Goal: Find specific page/section: Find specific page/section

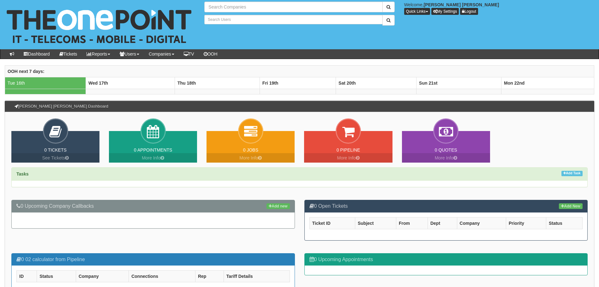
type input "Search Companies"
type input "Search Users"
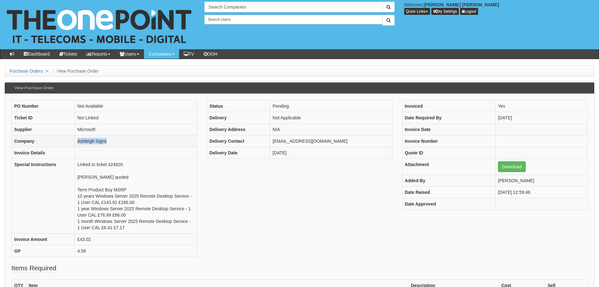
drag, startPoint x: 129, startPoint y: 142, endPoint x: 67, endPoint y: 141, distance: 62.5
click at [67, 141] on tr "Company Ashleigh Signs" at bounding box center [104, 141] width 185 height 12
copy tr "Ashleigh Signs"
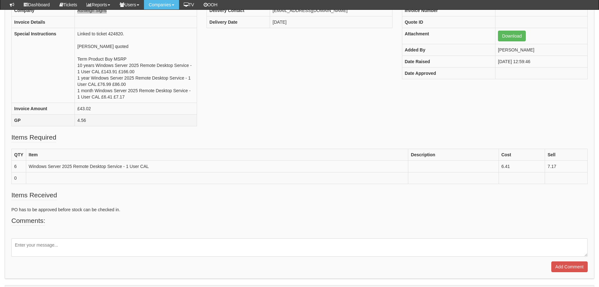
scroll to position [126, 0]
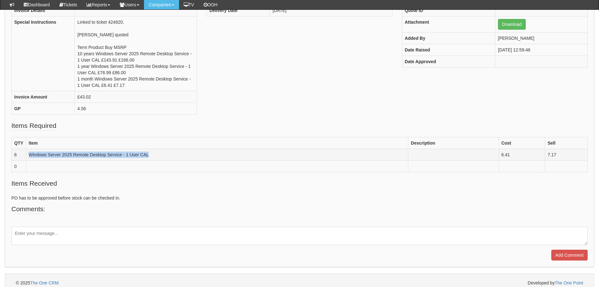
drag, startPoint x: 164, startPoint y: 156, endPoint x: 21, endPoint y: 154, distance: 142.0
click at [21, 154] on tr "6 Windows Server 2025 Remote Desktop Service - 1 User CAL 6.41 7.17" at bounding box center [300, 155] width 576 height 12
copy tr "Windows Server 2025 Remote Desktop Service - 1 User CAL"
